Goal: Task Accomplishment & Management: Use online tool/utility

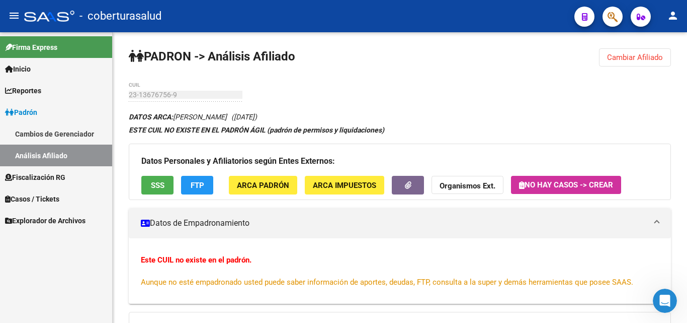
click at [25, 174] on span "Fiscalización RG" at bounding box center [35, 177] width 60 height 11
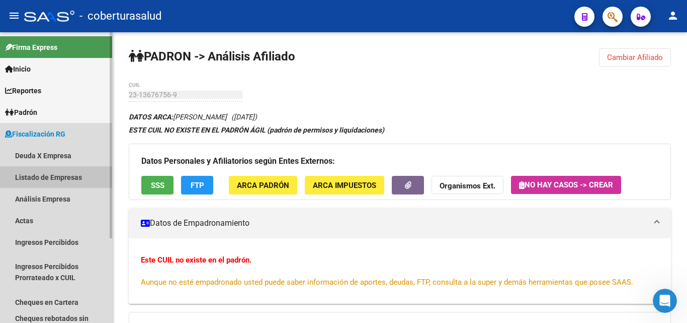
click at [44, 180] on link "Listado de Empresas" at bounding box center [56, 177] width 112 height 22
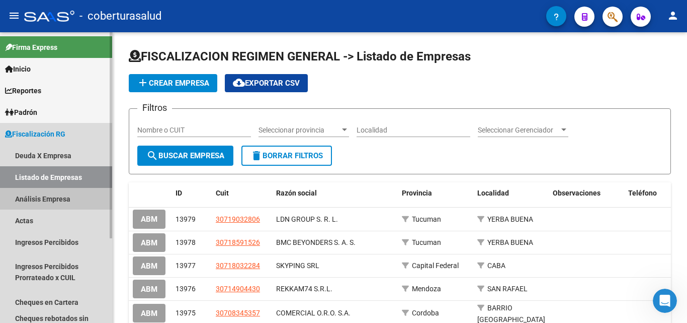
click at [43, 197] on link "Análisis Empresa" at bounding box center [56, 199] width 112 height 22
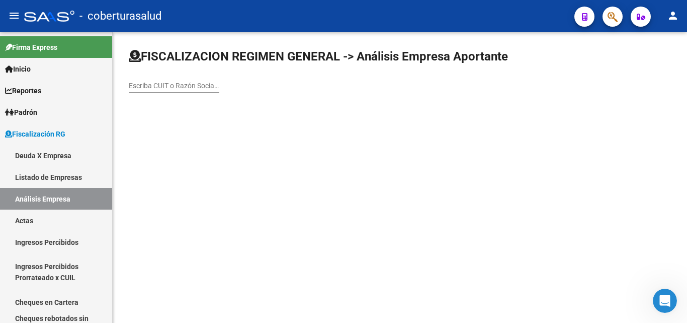
click at [169, 87] on input "Escriba CUIT o Razón Social para buscar" at bounding box center [174, 86] width 91 height 9
paste input "30715076787"
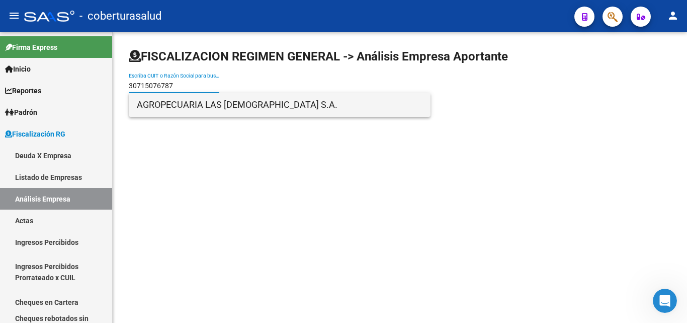
type input "30715076787"
click at [173, 110] on span "AGROPECUARIA LAS [DEMOGRAPHIC_DATA] S.A." at bounding box center [280, 105] width 286 height 24
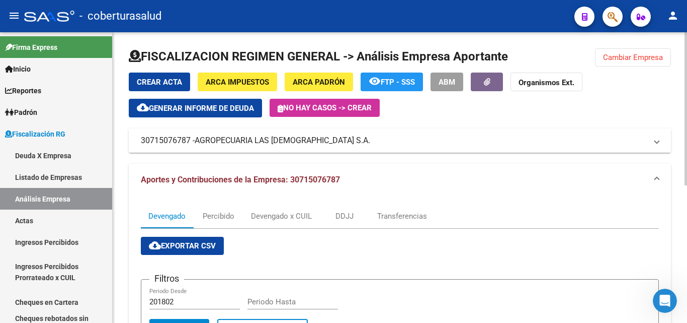
drag, startPoint x: 196, startPoint y: 141, endPoint x: 273, endPoint y: 148, distance: 77.3
click at [261, 148] on mat-expansion-panel-header "30715076787 - AGROPECUARIA LAS [DEMOGRAPHIC_DATA] S.A." at bounding box center [400, 140] width 542 height 24
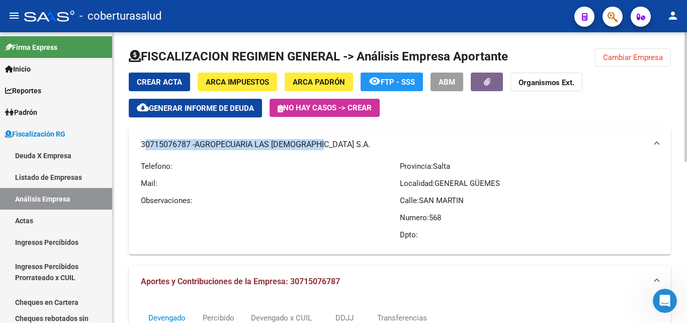
drag, startPoint x: 140, startPoint y: 143, endPoint x: 321, endPoint y: 144, distance: 180.1
click at [321, 144] on mat-expansion-panel-header "30715076787 - AGROPECUARIA LAS [DEMOGRAPHIC_DATA] S.A." at bounding box center [400, 144] width 542 height 32
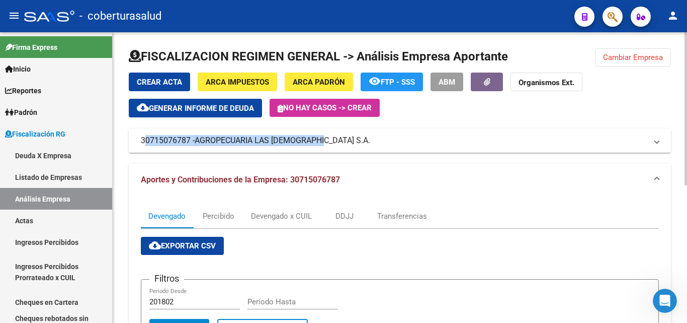
copy mat-panel-title "30715076787 - AGROPECUARIA LAS [DEMOGRAPHIC_DATA] S.A"
click at [635, 61] on span "Cambiar Empresa" at bounding box center [633, 57] width 60 height 9
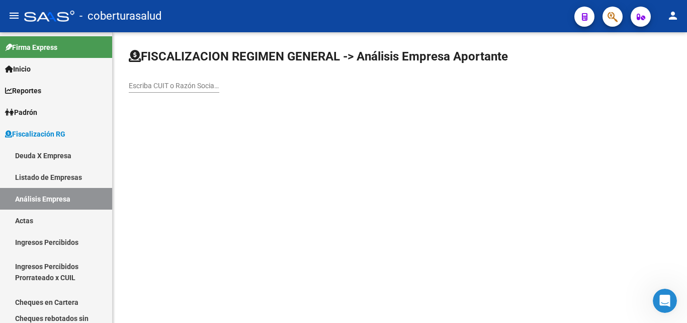
click at [200, 85] on input "Escriba CUIT o Razón Social para buscar" at bounding box center [174, 86] width 91 height 9
paste input "23322856989"
type input "23322856989"
